Goal: Obtain resource: Download file/media

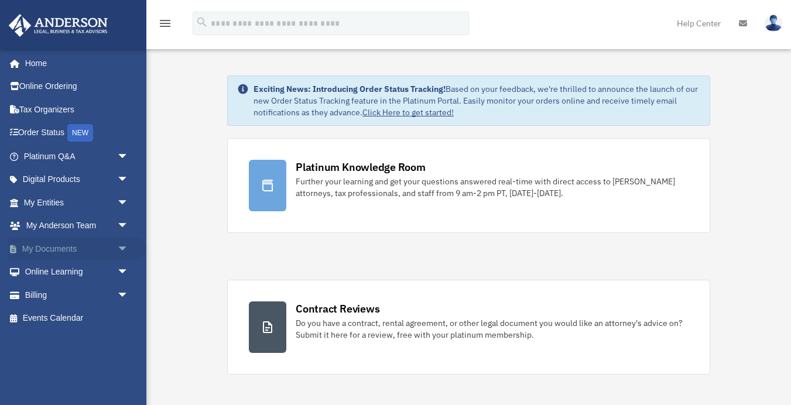
click at [124, 247] on span "arrow_drop_down" at bounding box center [128, 249] width 23 height 24
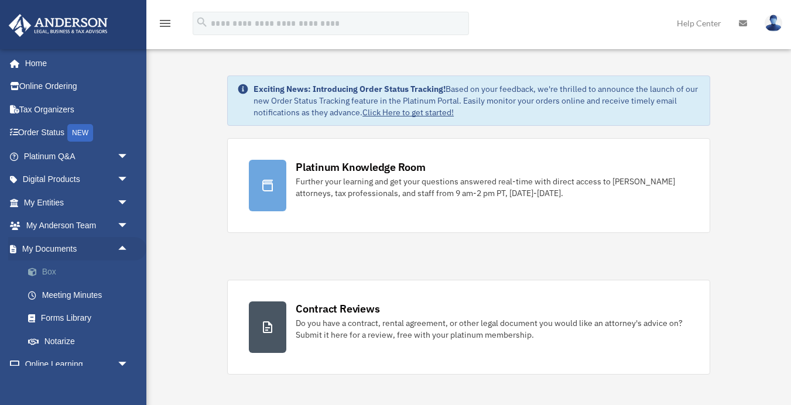
click at [59, 271] on link "Box" at bounding box center [81, 272] width 130 height 23
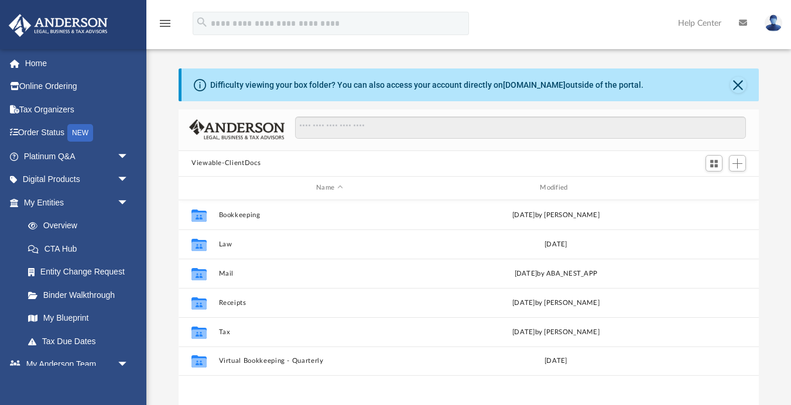
scroll to position [266, 580]
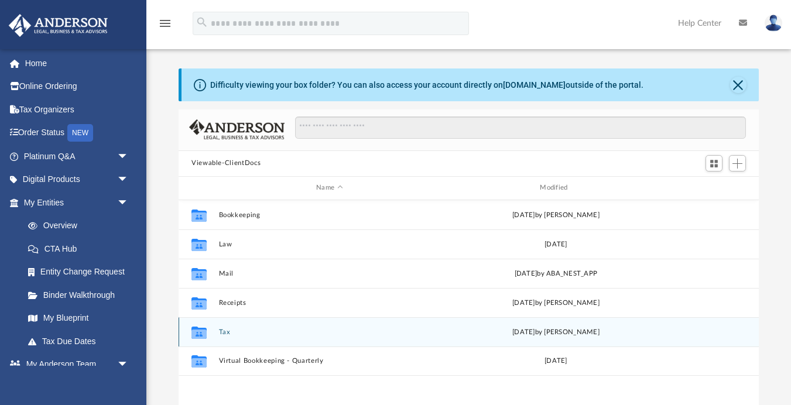
click at [224, 334] on button "Tax" at bounding box center [329, 332] width 221 height 8
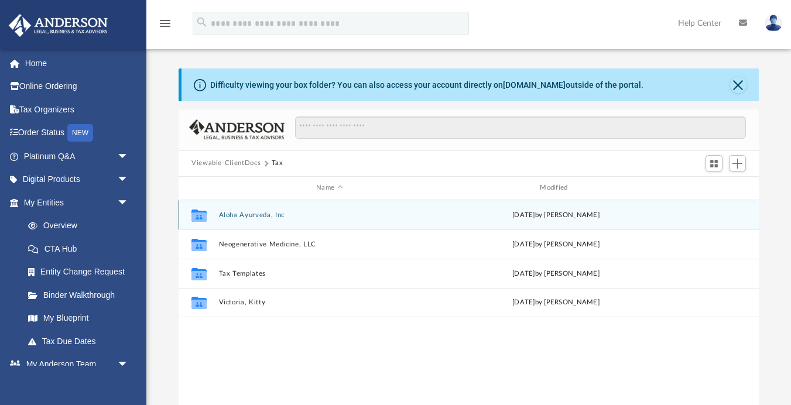
click at [255, 216] on button "Aloha Ayurveda, Inc" at bounding box center [329, 215] width 221 height 8
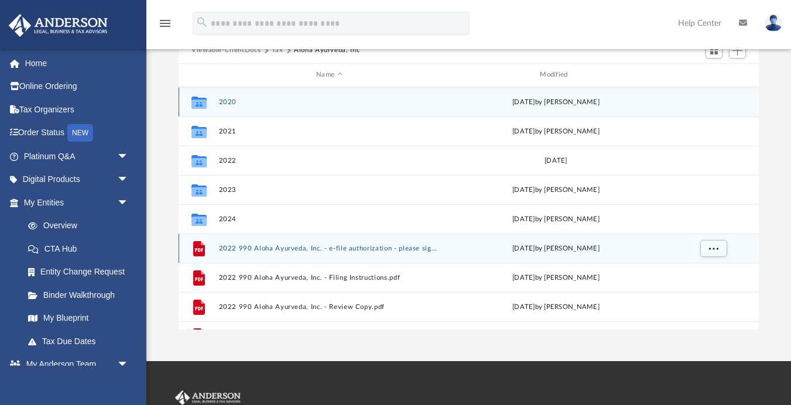
scroll to position [3, 0]
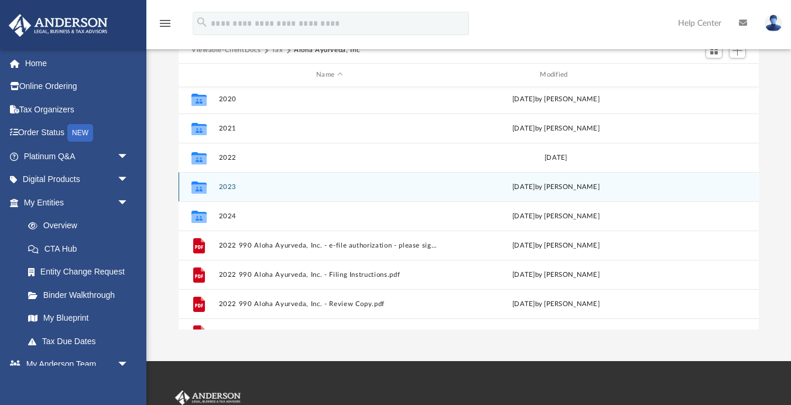
click at [227, 189] on button "2023" at bounding box center [329, 187] width 221 height 8
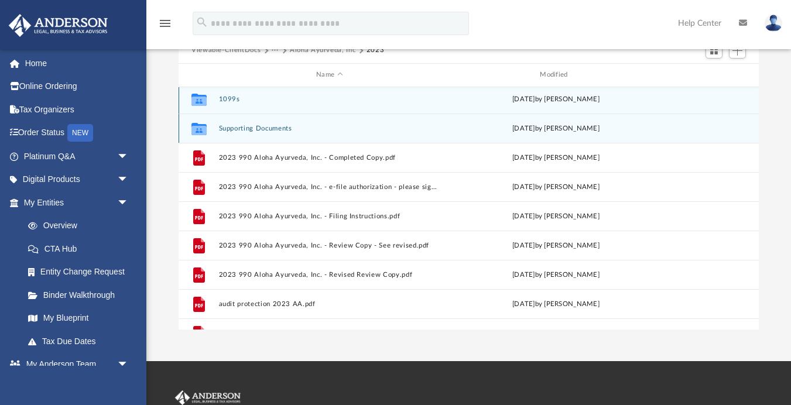
scroll to position [0, 0]
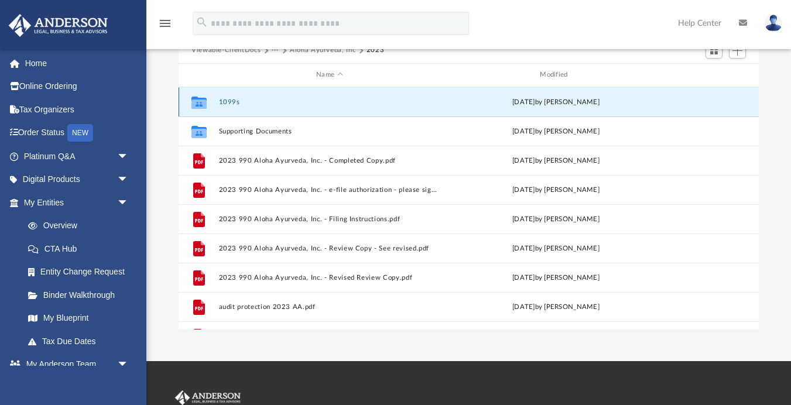
click at [228, 101] on button "1099s" at bounding box center [329, 102] width 221 height 8
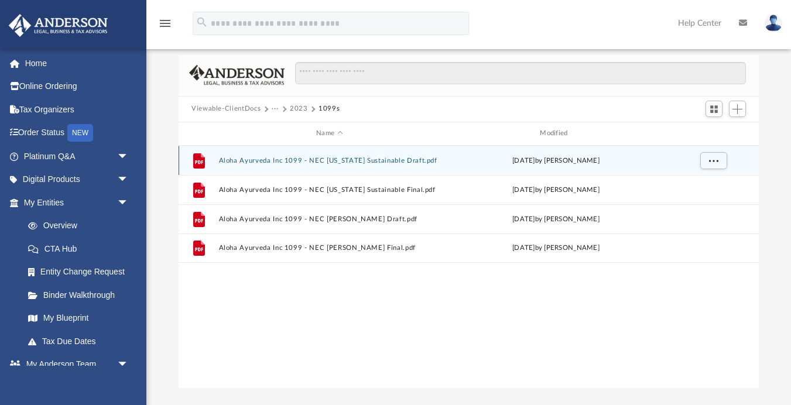
scroll to position [53, 0]
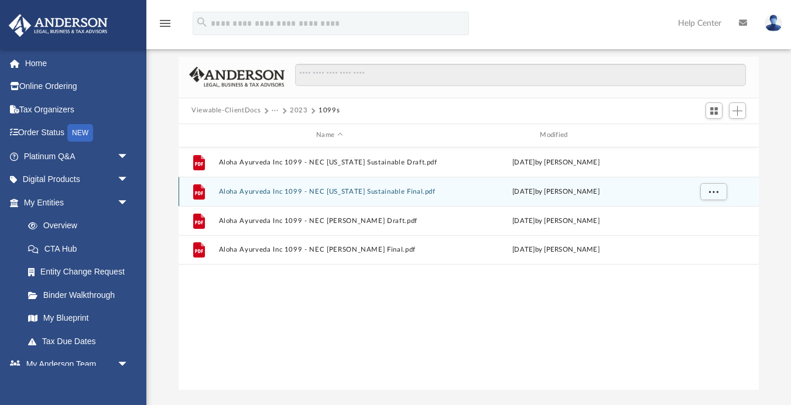
click at [313, 192] on button "Aloha Ayurveda Inc 1099 - NEC [US_STATE] Sustainable Final.pdf" at bounding box center [329, 191] width 221 height 8
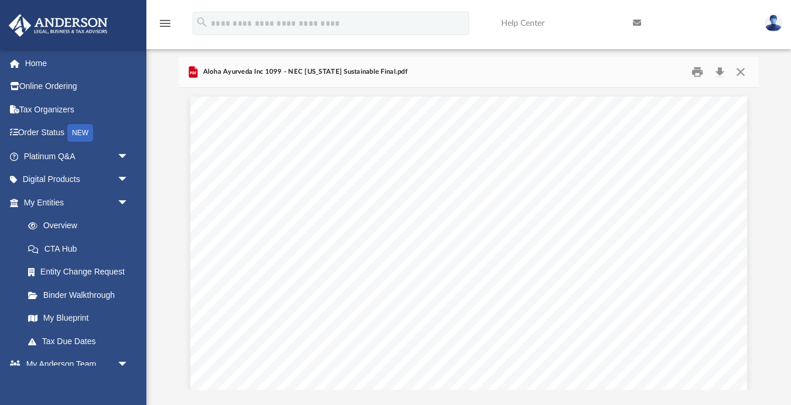
scroll to position [0, 0]
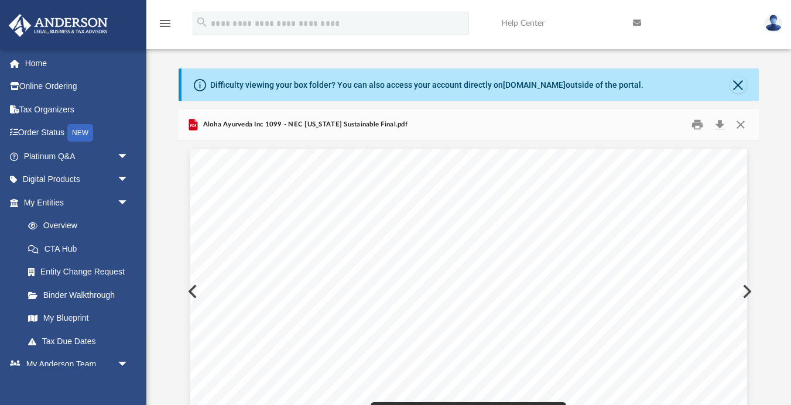
drag, startPoint x: 401, startPoint y: 271, endPoint x: 353, endPoint y: 271, distance: 47.4
drag, startPoint x: 397, startPoint y: 271, endPoint x: 349, endPoint y: 267, distance: 48.2
click at [350, 268] on span "XX-XXX8952" at bounding box center [374, 272] width 48 height 8
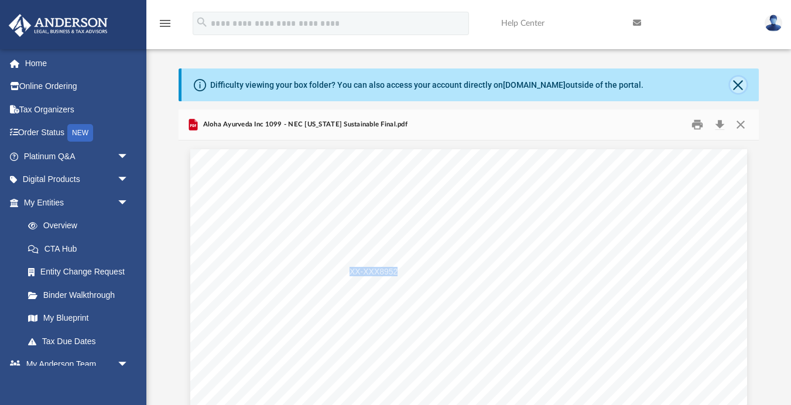
click at [742, 87] on button "Close" at bounding box center [738, 85] width 16 height 16
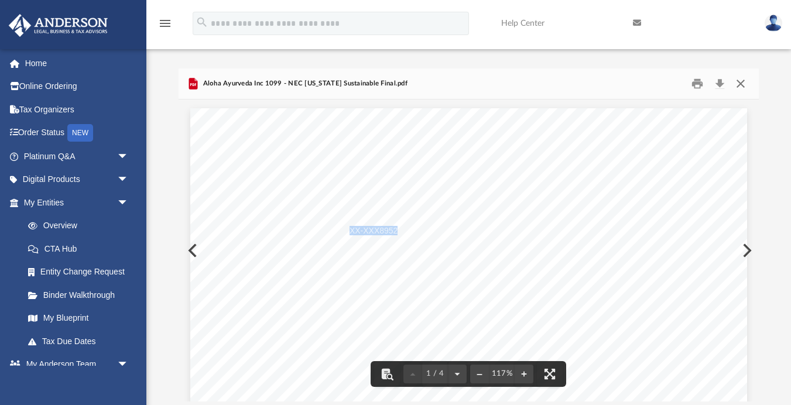
click at [741, 90] on button "Close" at bounding box center [740, 83] width 21 height 18
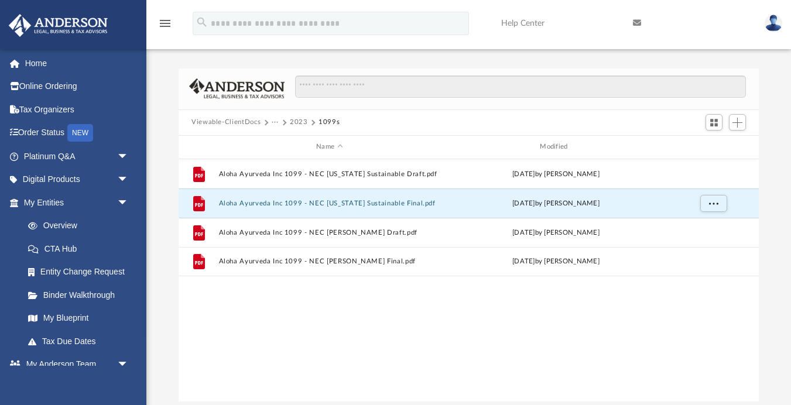
click at [224, 114] on div "Viewable-ClientDocs ··· 2023 1099s" at bounding box center [469, 123] width 580 height 26
click at [224, 121] on button "Viewable-ClientDocs" at bounding box center [226, 122] width 69 height 11
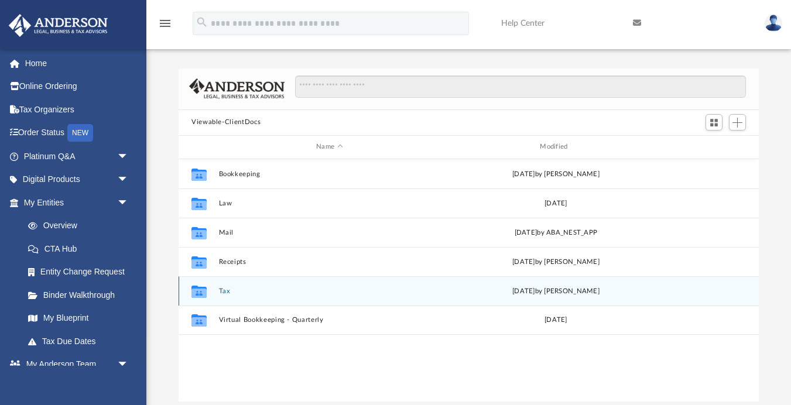
click at [225, 295] on div "Collaborated Folder Tax today by Jasmine Splunge" at bounding box center [469, 290] width 580 height 29
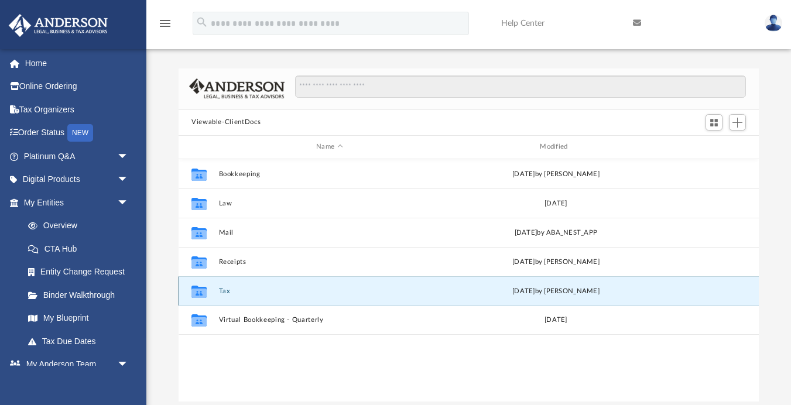
click at [223, 290] on button "Tax" at bounding box center [329, 291] width 221 height 8
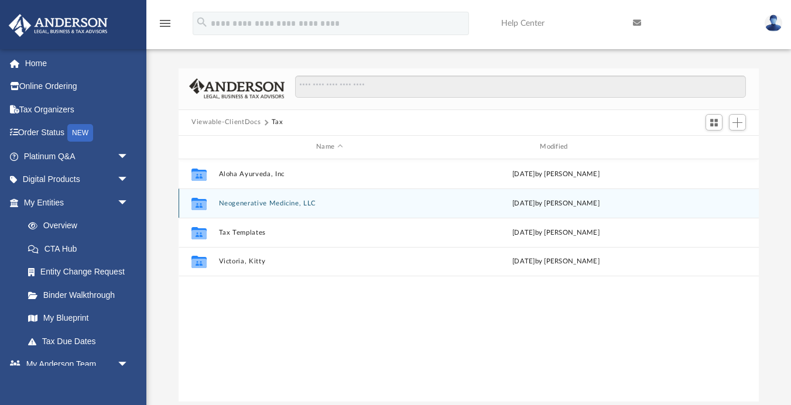
click at [262, 206] on button "Neogenerative Medicine, LLC" at bounding box center [329, 203] width 221 height 8
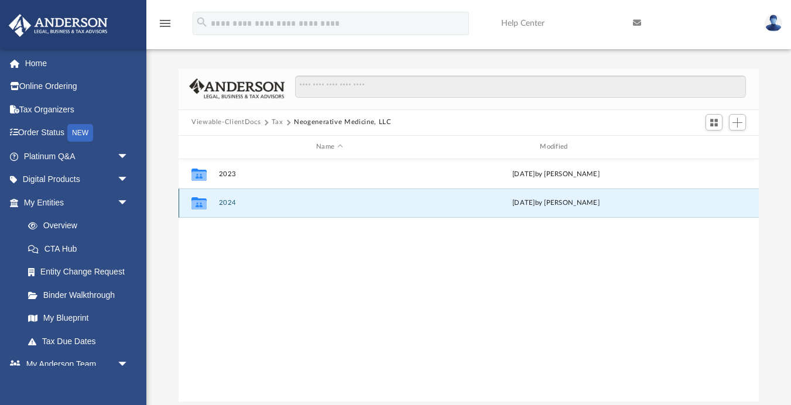
click at [219, 202] on button "2024" at bounding box center [329, 203] width 221 height 8
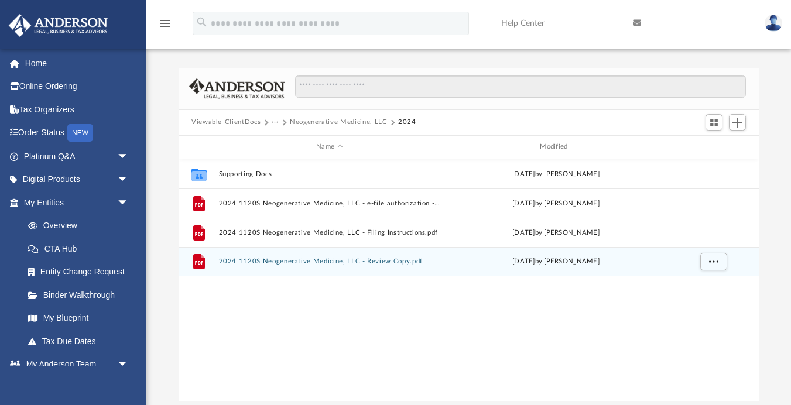
click at [334, 264] on button "2024 1120S Neogenerative Medicine, LLC - Review Copy.pdf" at bounding box center [329, 262] width 221 height 8
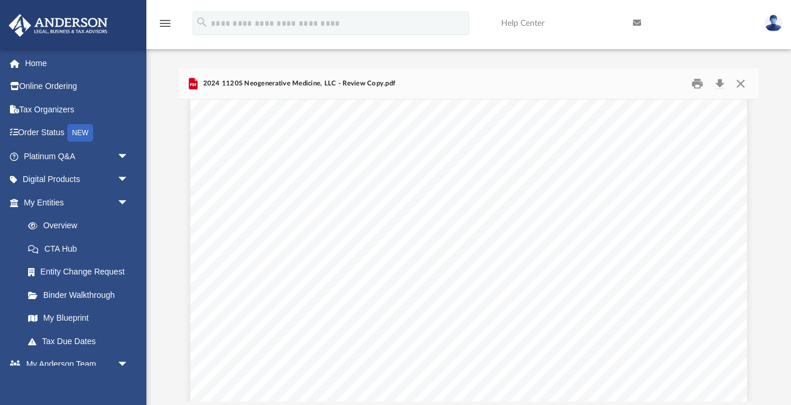
scroll to position [13301, 0]
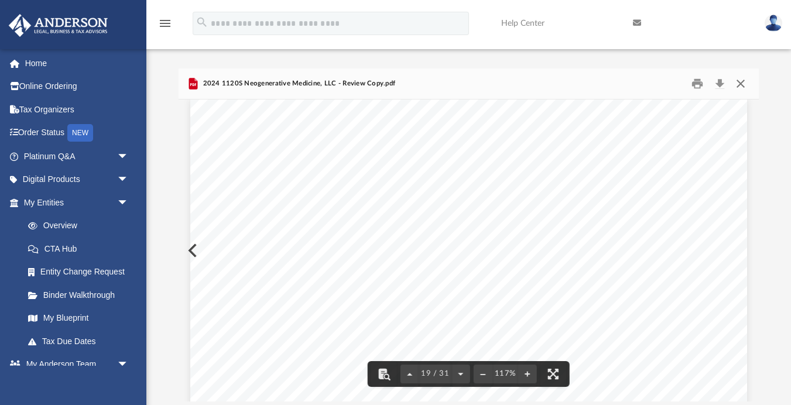
click at [741, 84] on button "Close" at bounding box center [740, 83] width 21 height 18
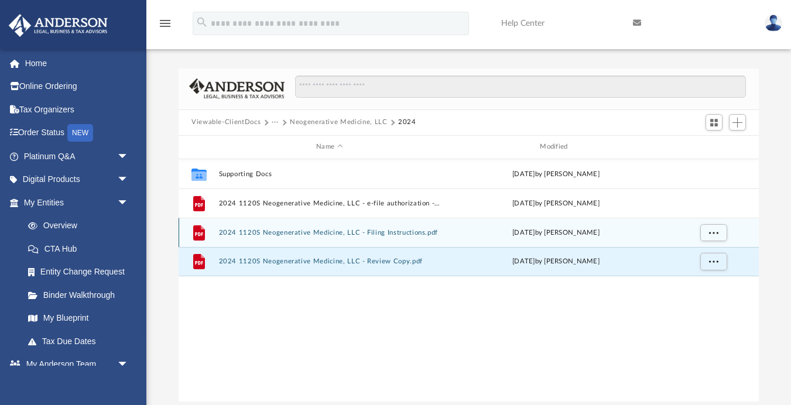
click at [366, 232] on button "2024 1120S Neogenerative Medicine, LLC - Filing Instructions.pdf" at bounding box center [329, 232] width 221 height 8
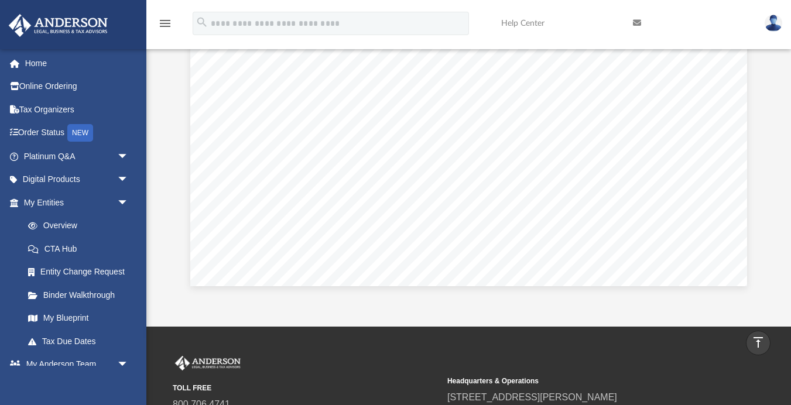
scroll to position [0, 0]
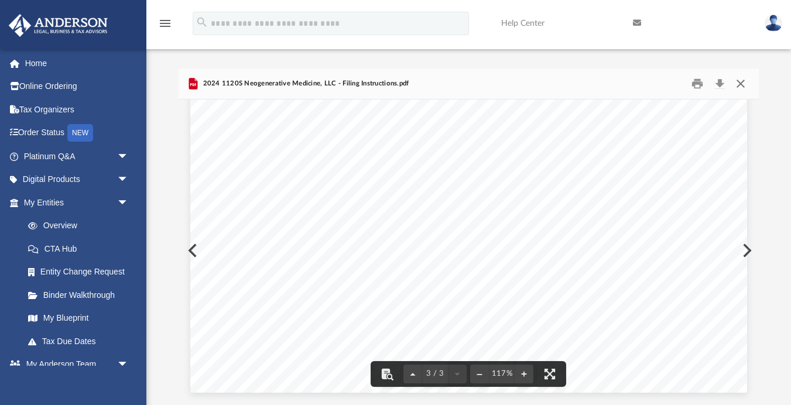
click at [740, 83] on button "Close" at bounding box center [740, 83] width 21 height 18
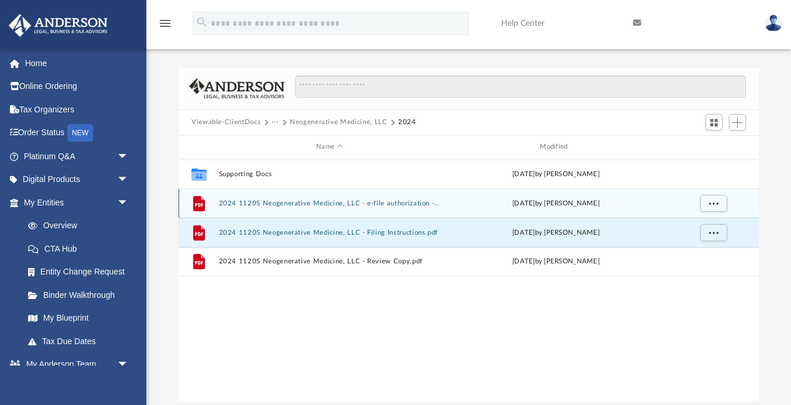
click at [303, 206] on button "2024 1120S Neogenerative Medicine, LLC - e-file authorization - please sign.pdf" at bounding box center [329, 203] width 221 height 8
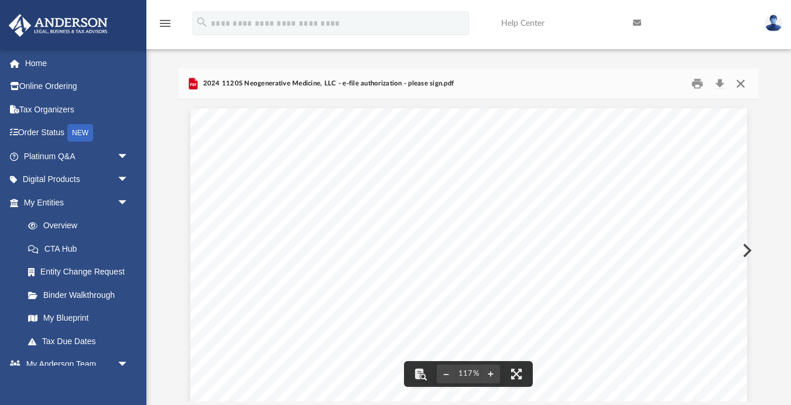
click at [743, 83] on button "Close" at bounding box center [740, 83] width 21 height 18
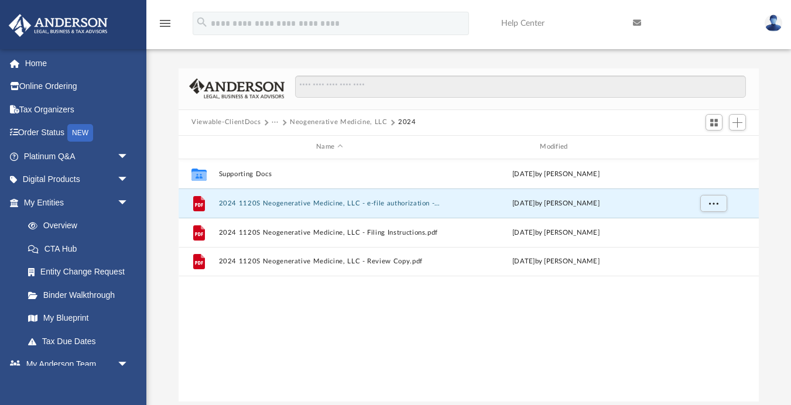
click at [238, 125] on button "Viewable-ClientDocs" at bounding box center [226, 122] width 69 height 11
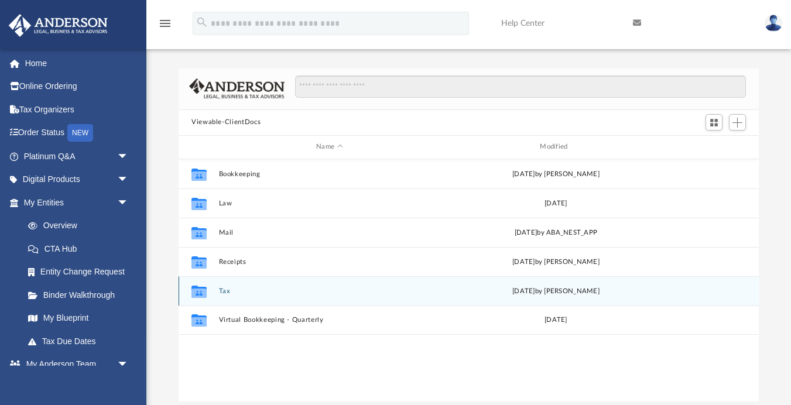
click at [226, 289] on button "Tax" at bounding box center [329, 291] width 221 height 8
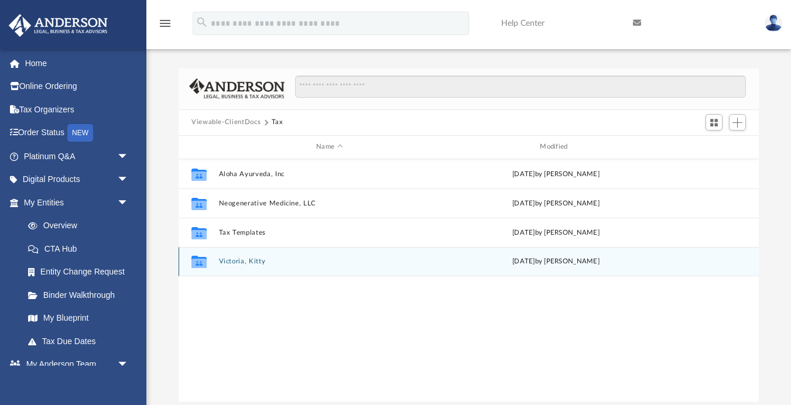
click at [248, 261] on button "Victoria, Kitty" at bounding box center [329, 262] width 221 height 8
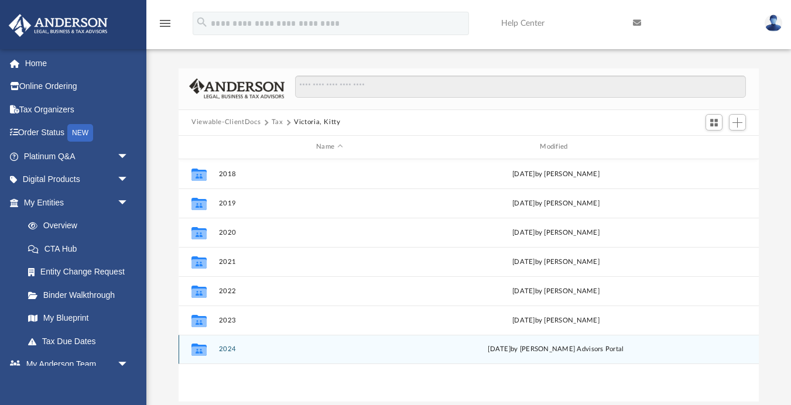
click at [226, 350] on button "2024" at bounding box center [329, 350] width 221 height 8
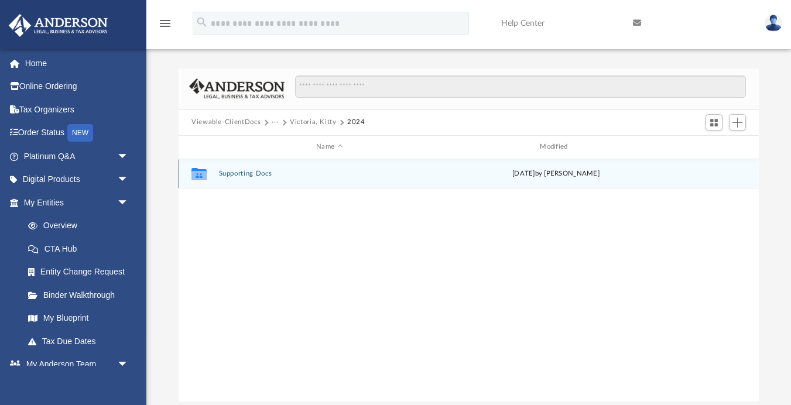
click at [255, 177] on div "Collaborated Folder Supporting Docs Fri Jul 4 2025 by Maliya Sahagun" at bounding box center [469, 173] width 580 height 29
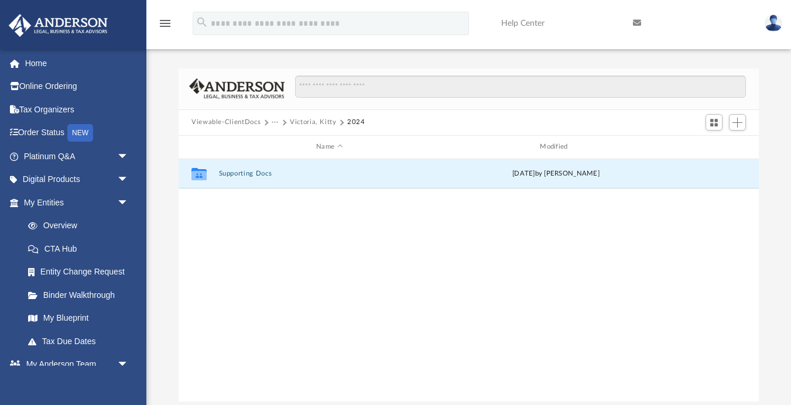
click at [240, 125] on button "Viewable-ClientDocs" at bounding box center [226, 122] width 69 height 11
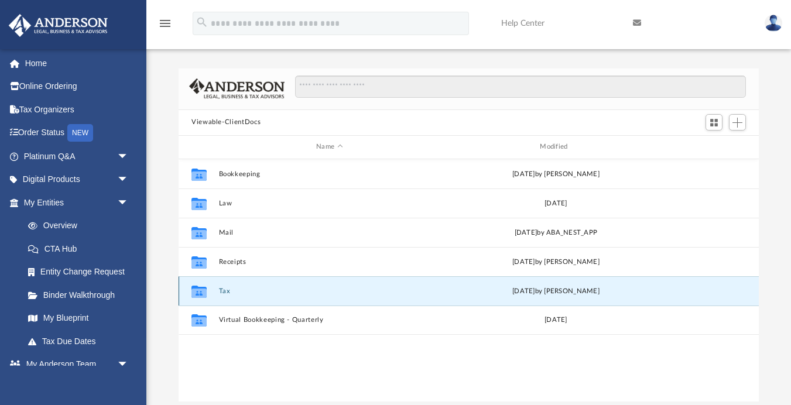
click at [224, 289] on button "Tax" at bounding box center [329, 291] width 221 height 8
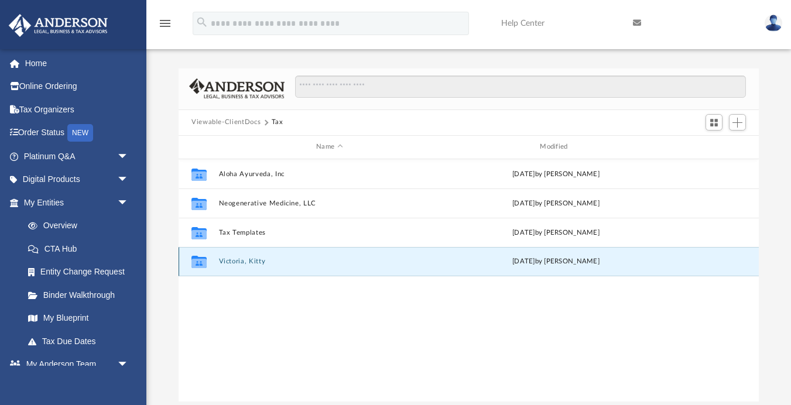
click at [255, 262] on button "Victoria, Kitty" at bounding box center [329, 262] width 221 height 8
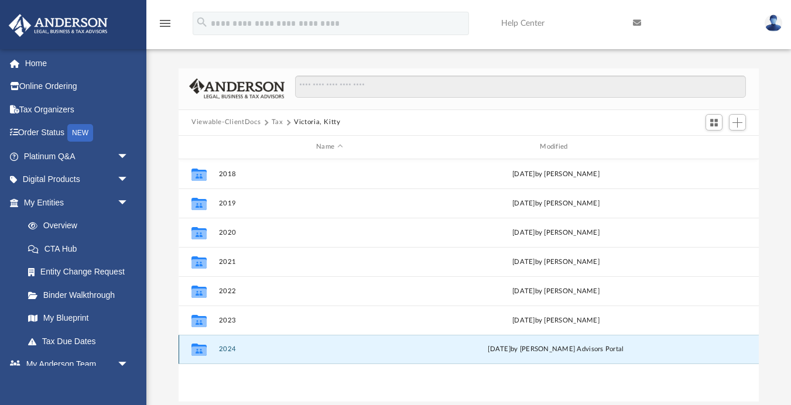
click at [229, 351] on button "2024" at bounding box center [329, 350] width 221 height 8
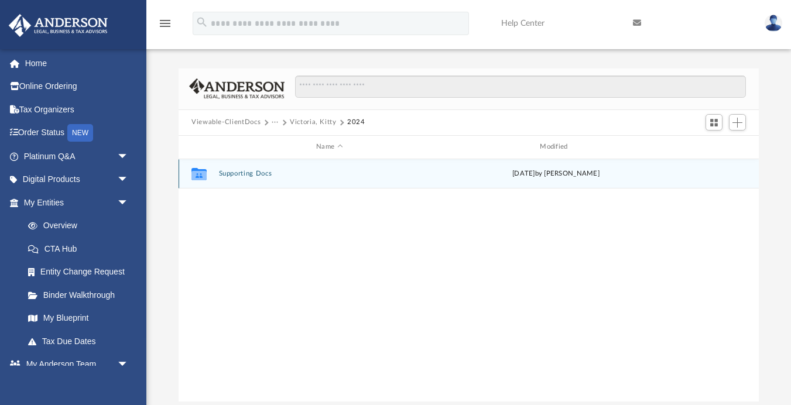
click at [243, 174] on button "Supporting Docs" at bounding box center [329, 174] width 221 height 8
